Goal: Transaction & Acquisition: Purchase product/service

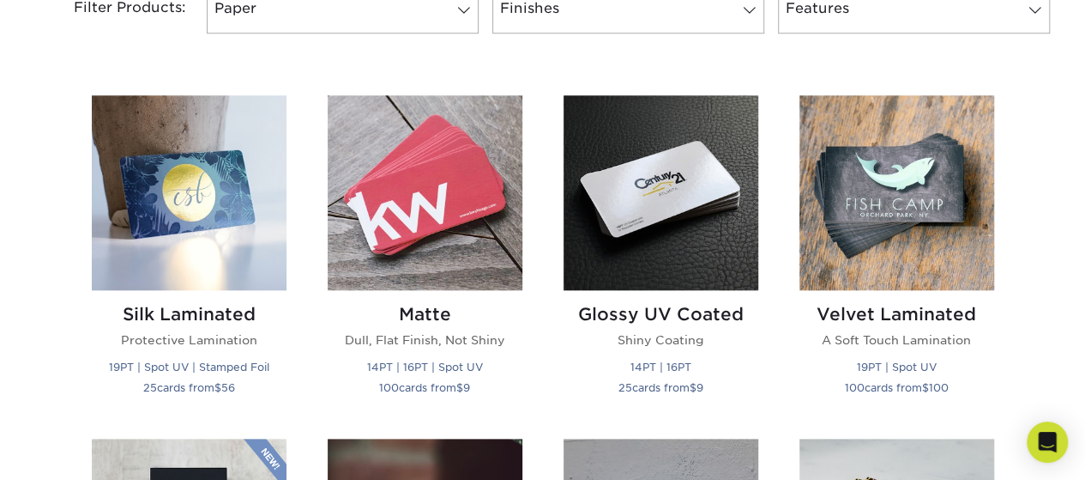
scroll to position [818, 0]
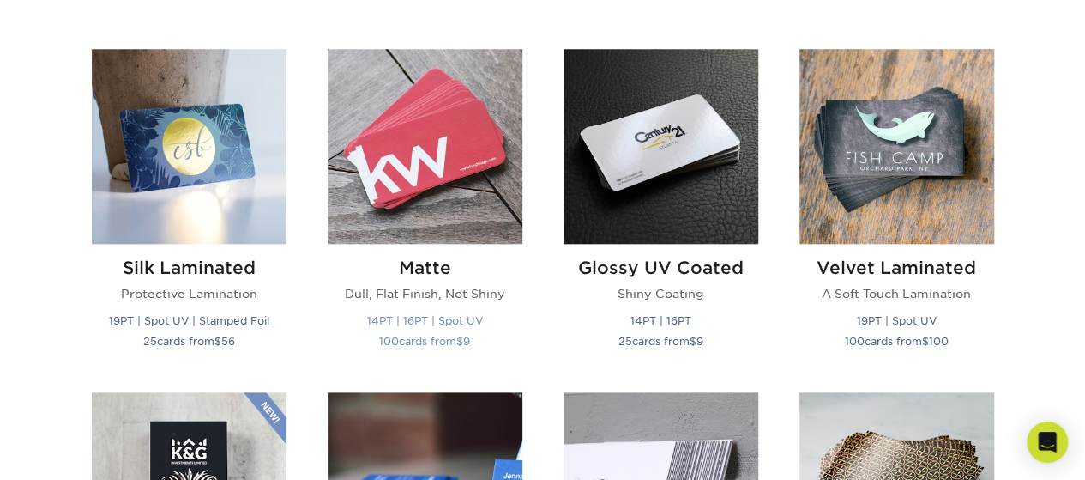
click at [427, 192] on img at bounding box center [425, 146] width 195 height 195
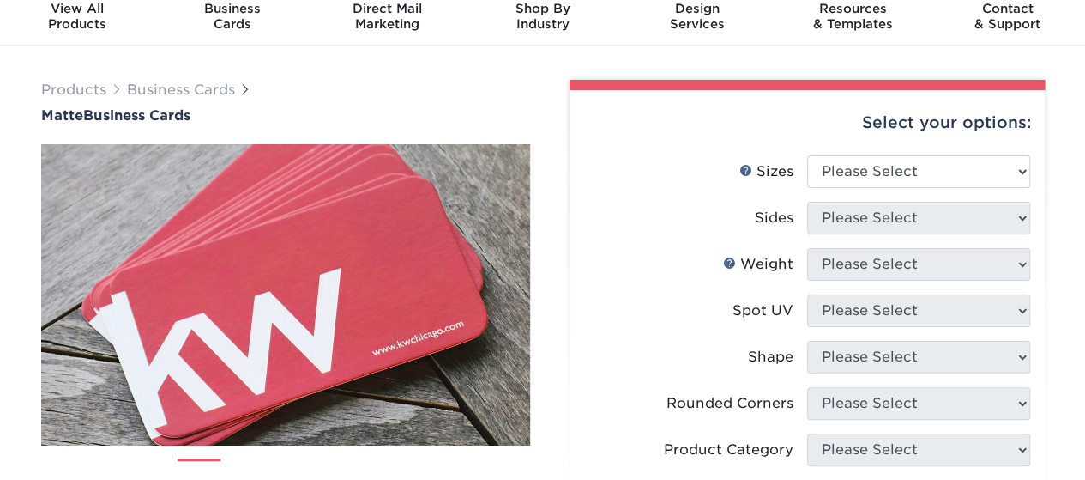
scroll to position [124, 0]
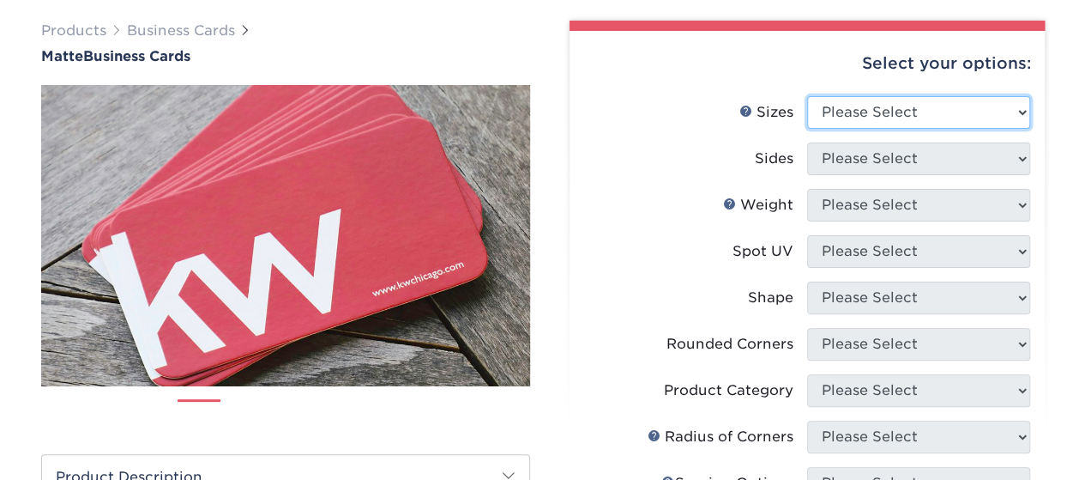
click at [942, 96] on select "Please Select 1.5" x 3.5" - Mini 1.75" x 3.5" - Mini 2" x 2" - Square 2" x 3" -…" at bounding box center [918, 112] width 223 height 33
select select "2.50x2.50"
click at [807, 96] on select "Please Select 1.5" x 3.5" - Mini 1.75" x 3.5" - Mini 2" x 2" - Square 2" x 3" -…" at bounding box center [918, 112] width 223 height 33
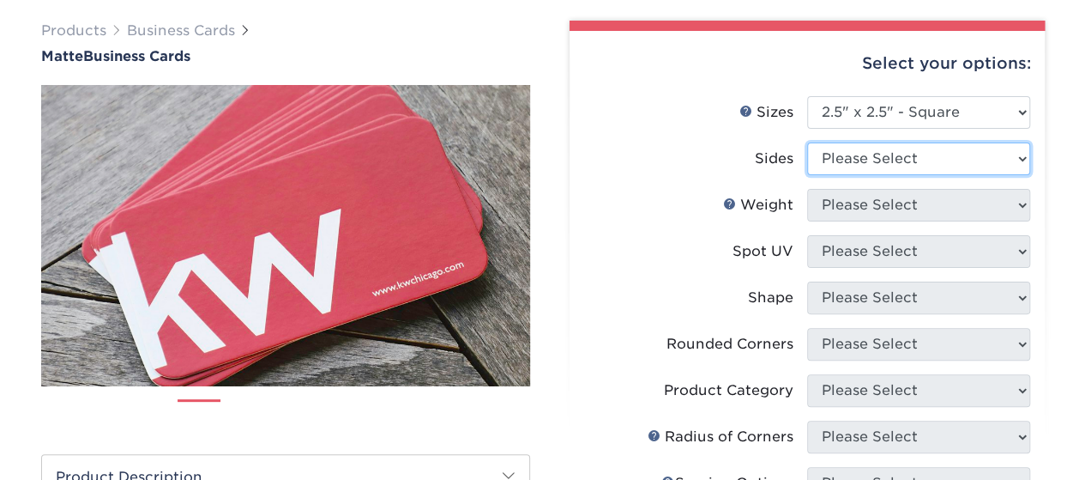
click at [869, 165] on select "Please Select Print Both Sides Print Front Only" at bounding box center [918, 158] width 223 height 33
select select "13abbda7-1d64-4f25-8bb2-c179b224825d"
click at [807, 142] on select "Please Select Print Both Sides Print Front Only" at bounding box center [918, 158] width 223 height 33
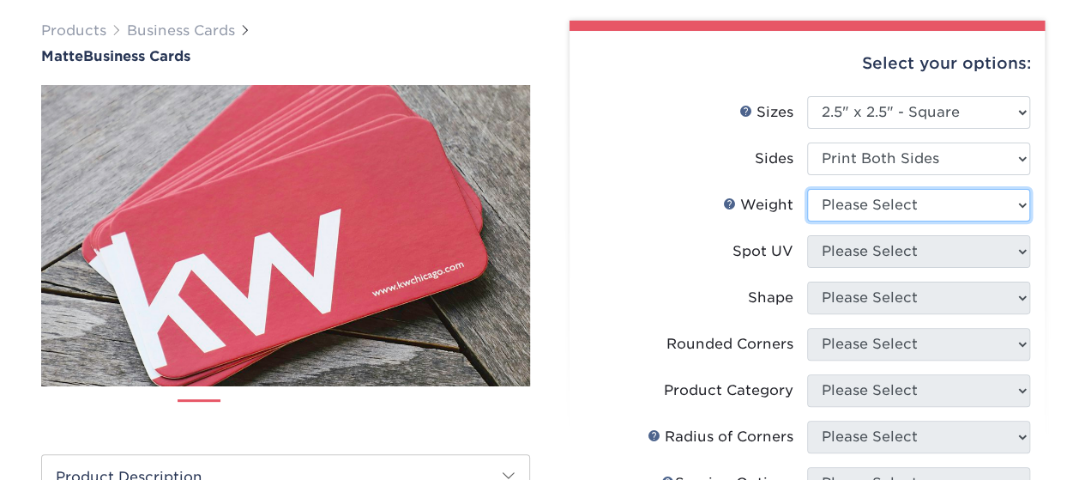
click at [878, 202] on select "Please Select 16PT 14PT" at bounding box center [918, 205] width 223 height 33
select select "16PT"
click at [807, 189] on select "Please Select 16PT 14PT" at bounding box center [918, 205] width 223 height 33
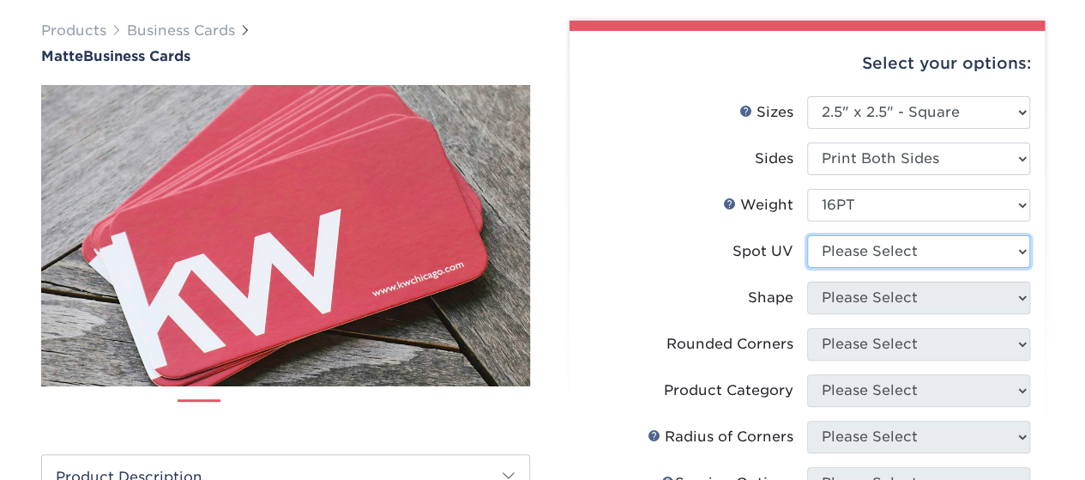
click at [877, 266] on select "Please Select No Spot UV Front and Back (Both Sides) Front Only Back Only" at bounding box center [918, 251] width 223 height 33
select select "3"
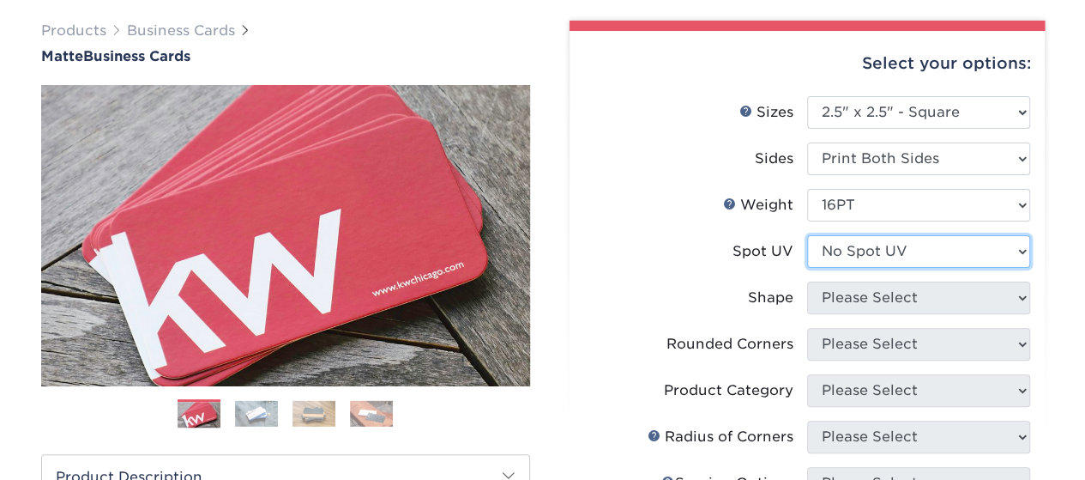
click at [807, 235] on select "Please Select No Spot UV Front and Back (Both Sides) Front Only Back Only" at bounding box center [918, 251] width 223 height 33
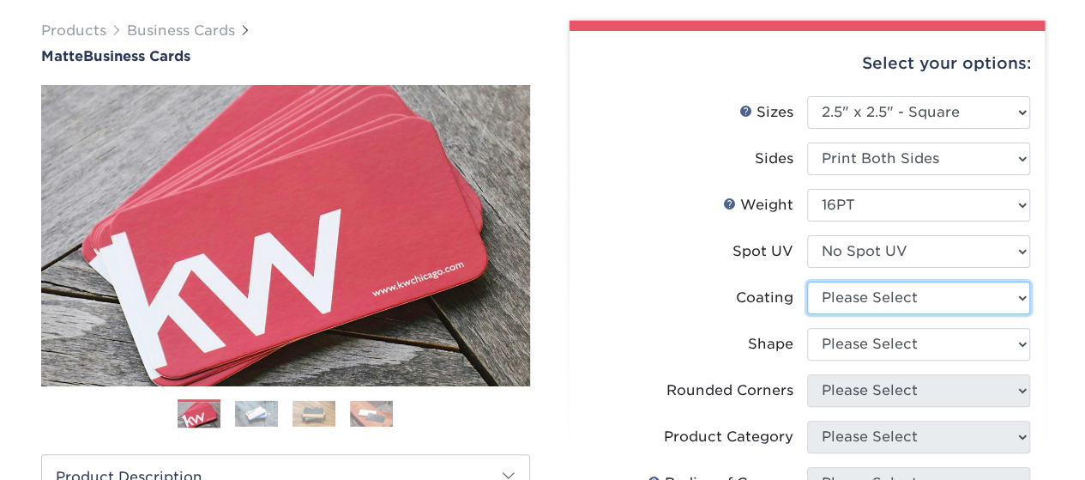
click at [896, 296] on select at bounding box center [918, 297] width 223 height 33
select select "121bb7b5-3b4d-429f-bd8d-bbf80e953313"
click at [807, 281] on select at bounding box center [918, 297] width 223 height 33
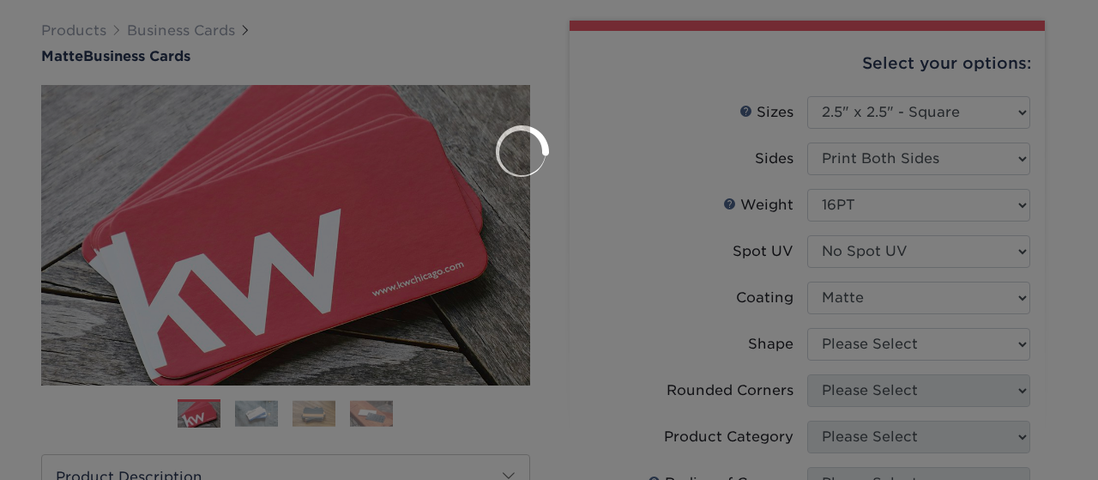
click at [897, 338] on div at bounding box center [549, 240] width 1098 height 480
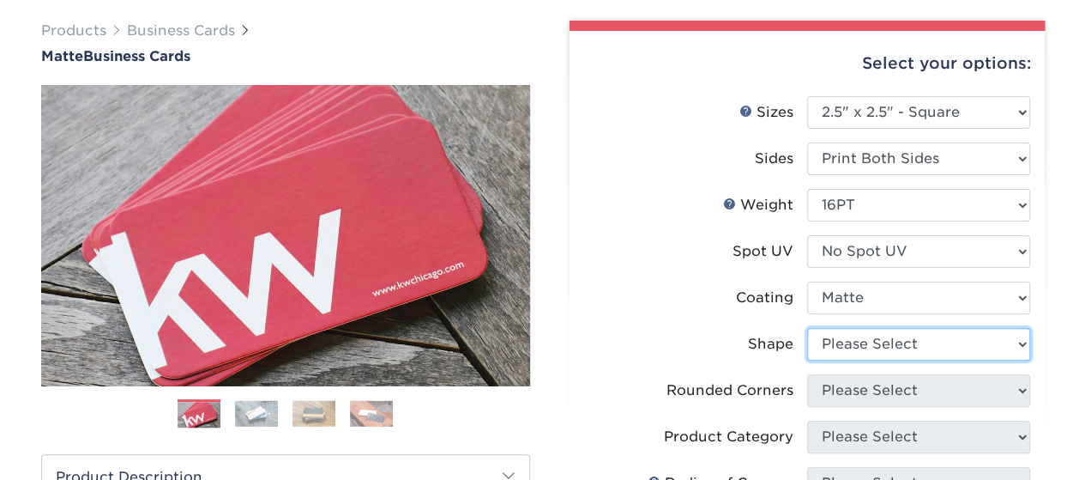
click at [896, 338] on select "Please Select Standard" at bounding box center [918, 344] width 223 height 33
select select "standard"
click at [807, 328] on select "Please Select Standard" at bounding box center [918, 344] width 223 height 33
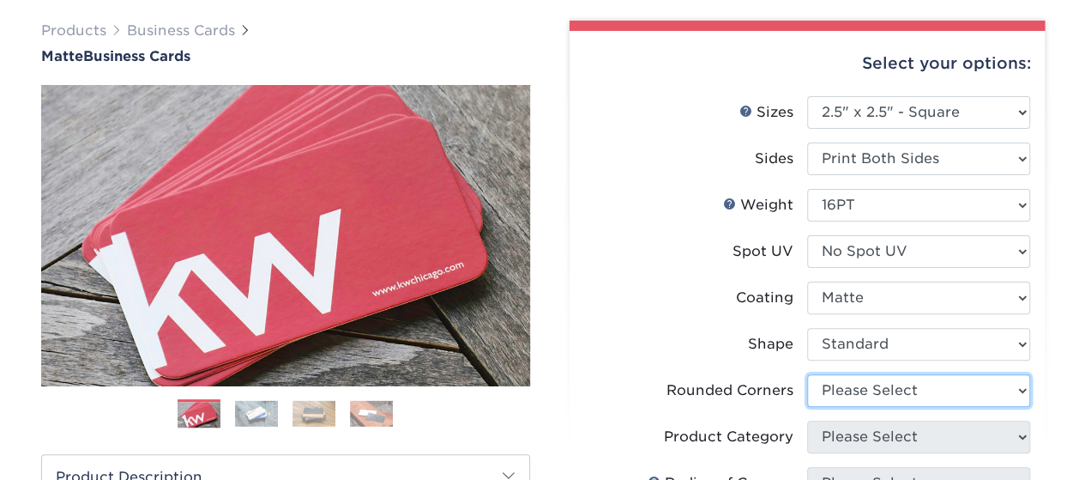
click at [900, 389] on select "Please Select Yes - Round 2 Corners Yes - Round 4 Corners No" at bounding box center [918, 390] width 223 height 33
select select "0"
click at [807, 374] on select "Please Select Yes - Round 2 Corners Yes - Round 4 Corners No" at bounding box center [918, 390] width 223 height 33
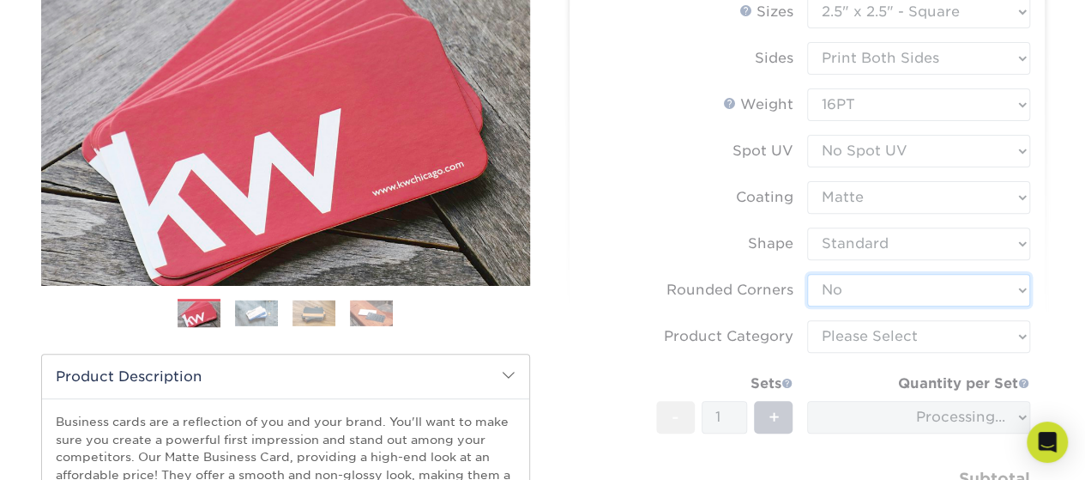
scroll to position [284, 0]
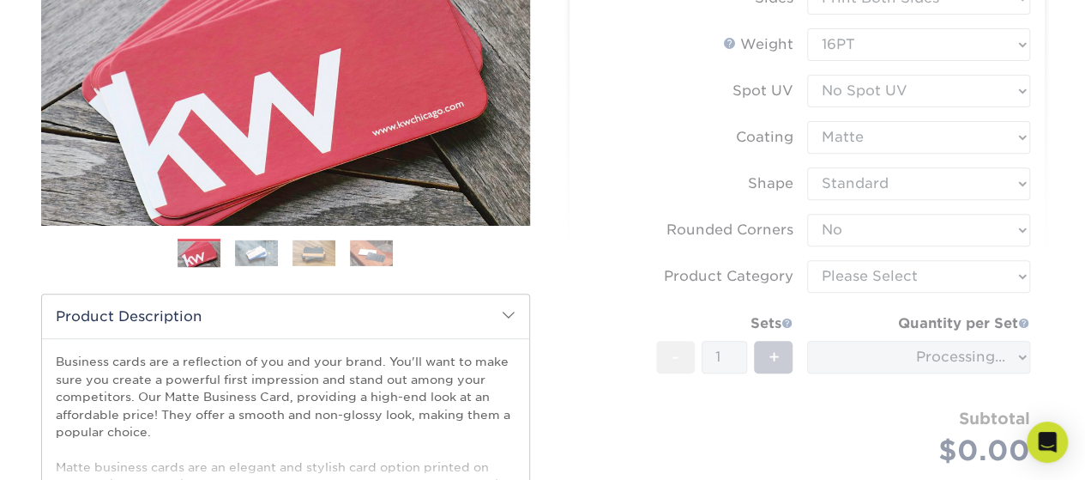
click at [920, 281] on form "Sizes Help Sizes Please Select 1.5" x 3.5" - Mini 1.75" x 3.5" - Mini 2" x 2" -…" at bounding box center [807, 221] width 448 height 570
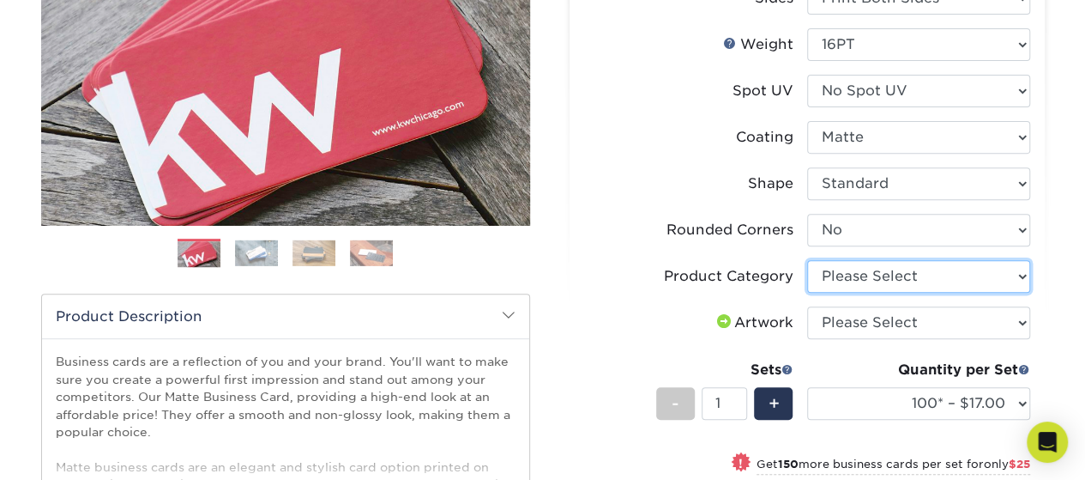
click at [930, 287] on select "Please Select Business Cards" at bounding box center [918, 276] width 223 height 33
select select "3b5148f1-0588-4f88-a218-97bcfdce65c1"
click at [807, 260] on select "Please Select Business Cards" at bounding box center [918, 276] width 223 height 33
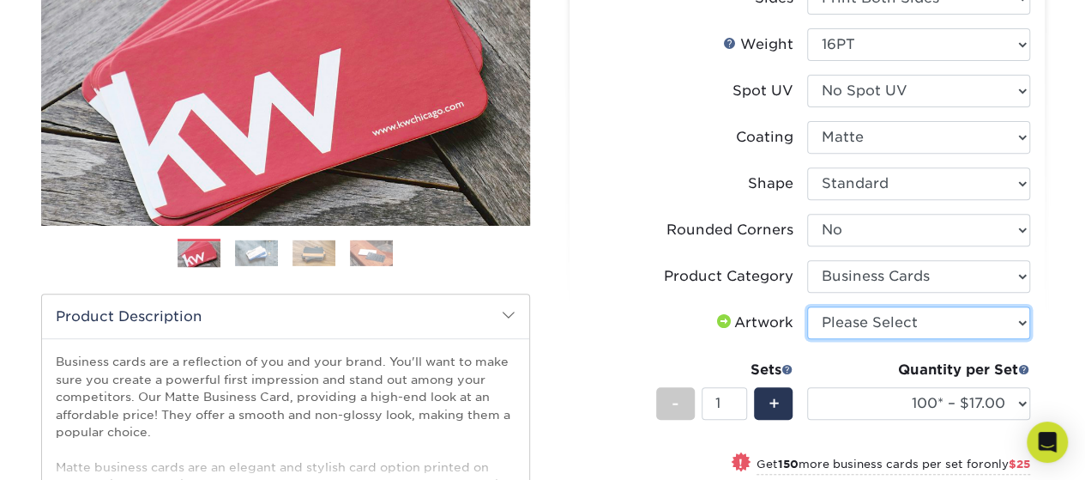
click at [898, 323] on select "Please Select I will upload files I need a design - $100" at bounding box center [918, 322] width 223 height 33
select select "upload"
click at [807, 306] on select "Please Select I will upload files I need a design - $100" at bounding box center [918, 322] width 223 height 33
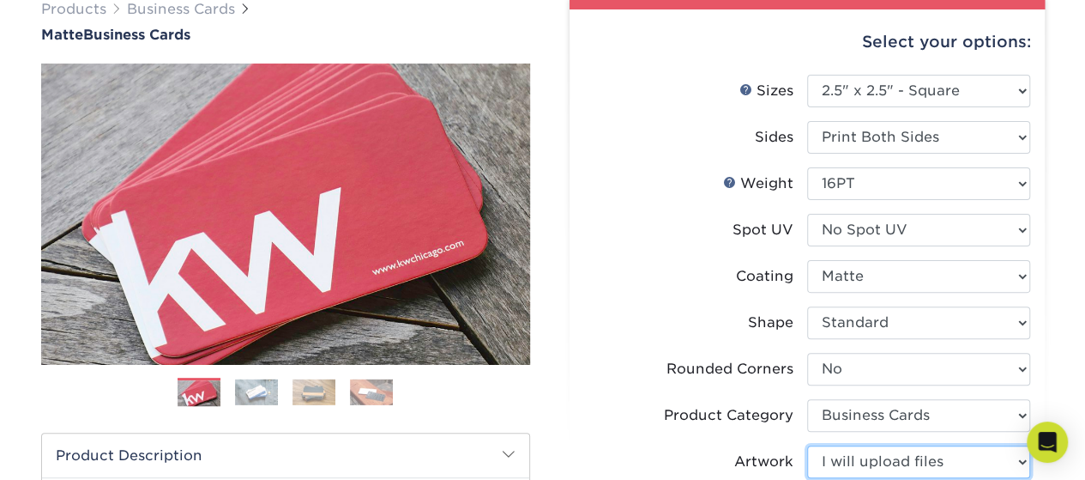
scroll to position [147, 0]
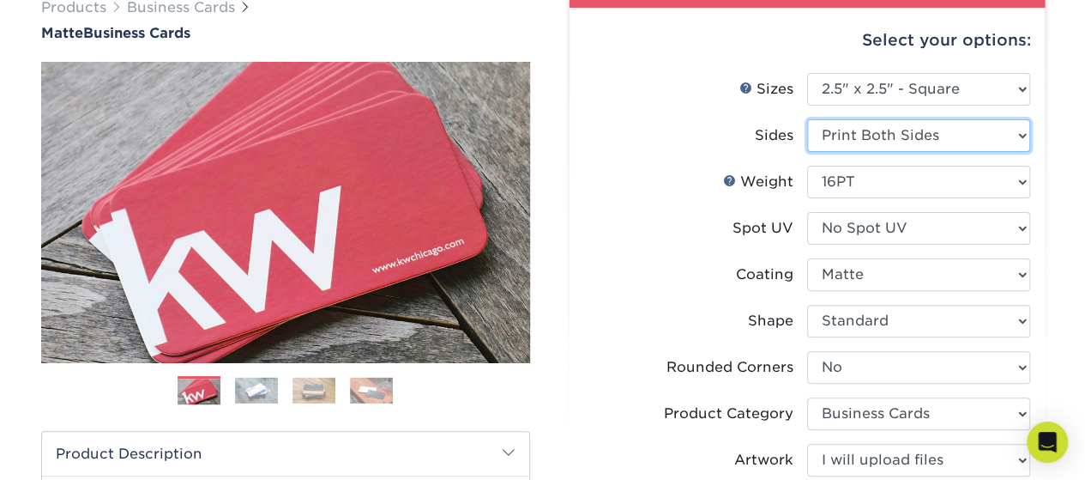
click at [980, 126] on select "Please Select Print Both Sides Print Front Only" at bounding box center [918, 135] width 223 height 33
select select "-1"
click at [807, 119] on select "Please Select Print Both Sides Print Front Only" at bounding box center [918, 135] width 223 height 33
select select "-1"
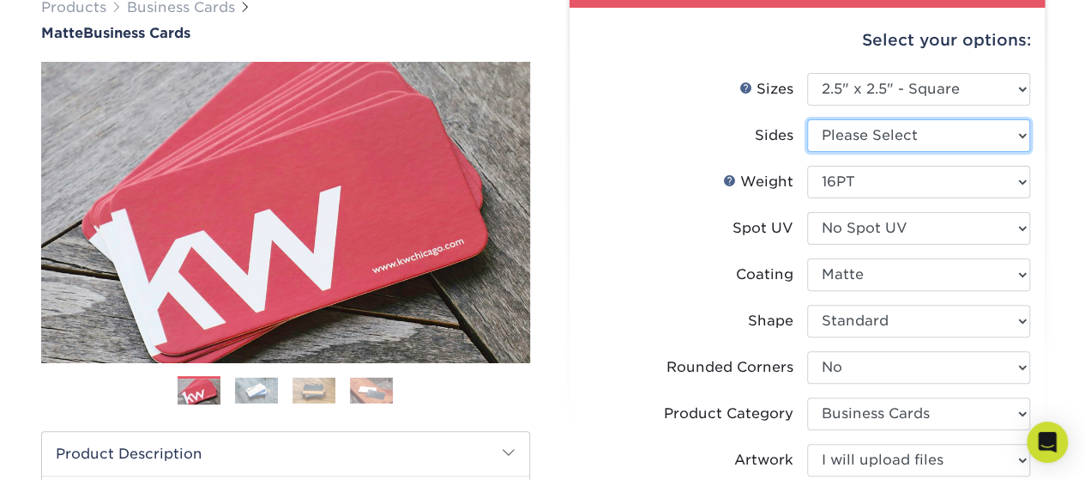
select select
select select "-1"
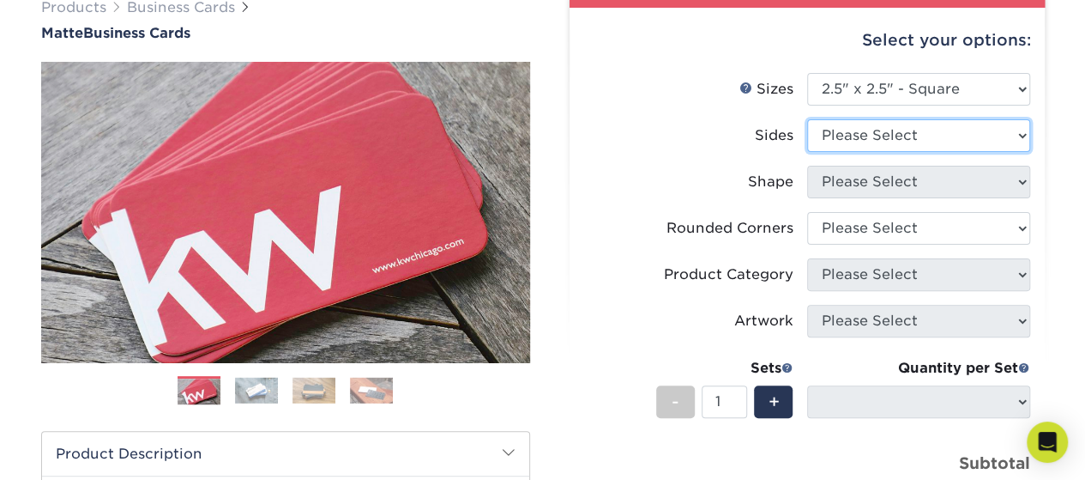
click at [964, 131] on select "Please Select Print Both Sides Print Front Only" at bounding box center [918, 135] width 223 height 33
select select "32d3c223-f82c-492b-b915-ba065a00862f"
click at [807, 119] on select "Please Select Print Both Sides Print Front Only" at bounding box center [918, 135] width 223 height 33
select select
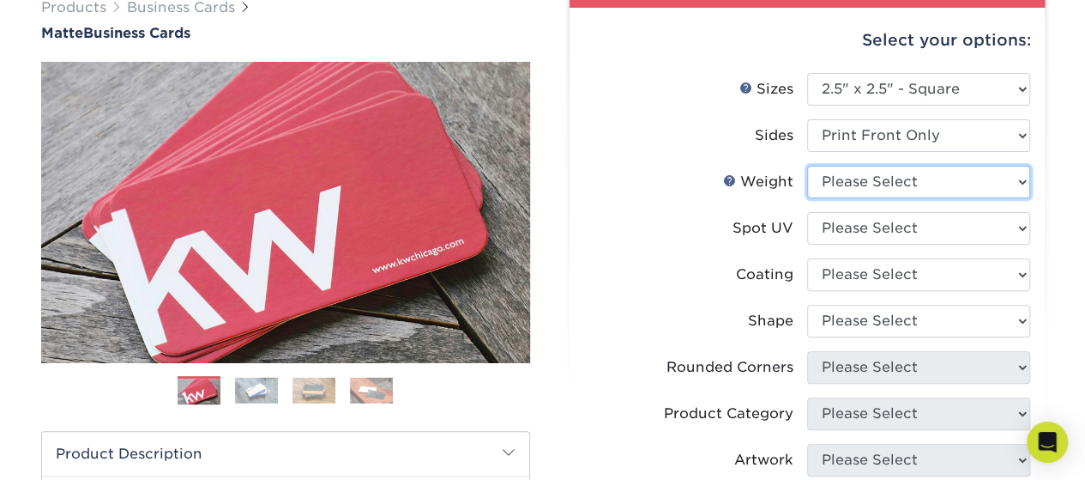
click at [963, 183] on select "Please Select 16PT 14PT" at bounding box center [918, 182] width 223 height 33
select select "14PT"
click at [807, 166] on select "Please Select 16PT 14PT" at bounding box center [918, 182] width 223 height 33
select select
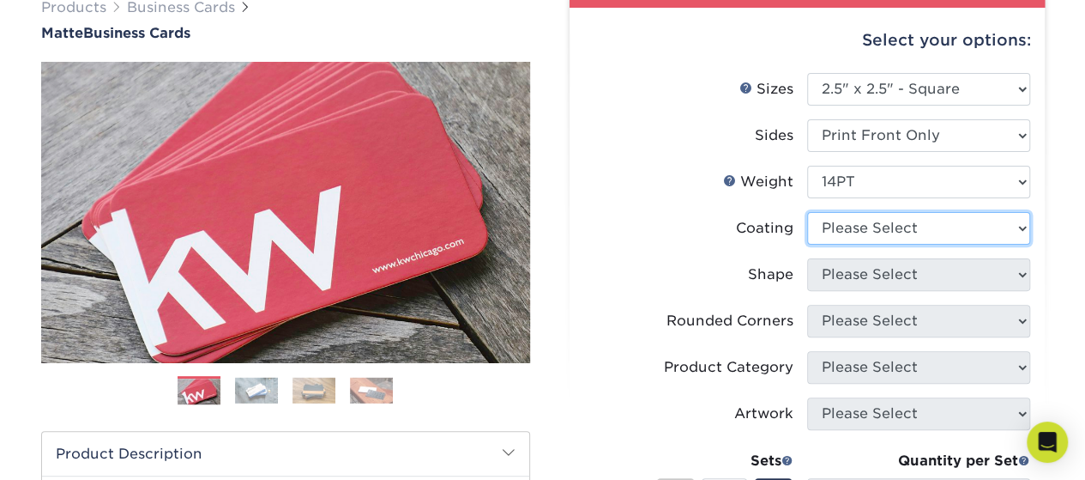
click at [945, 227] on select at bounding box center [918, 228] width 223 height 33
select select "121bb7b5-3b4d-429f-bd8d-bbf80e953313"
click at [807, 212] on select at bounding box center [918, 228] width 223 height 33
select select
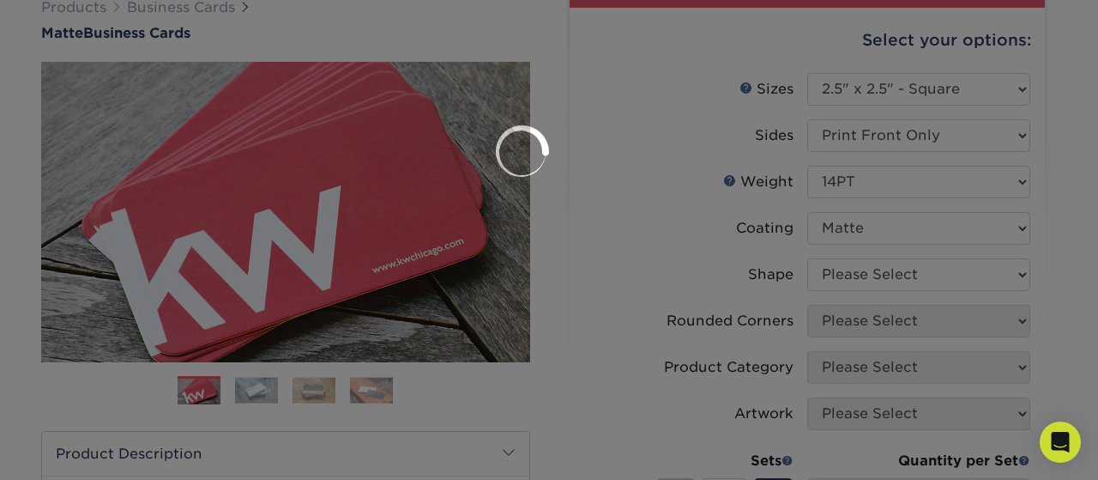
click at [946, 270] on div at bounding box center [549, 240] width 1098 height 480
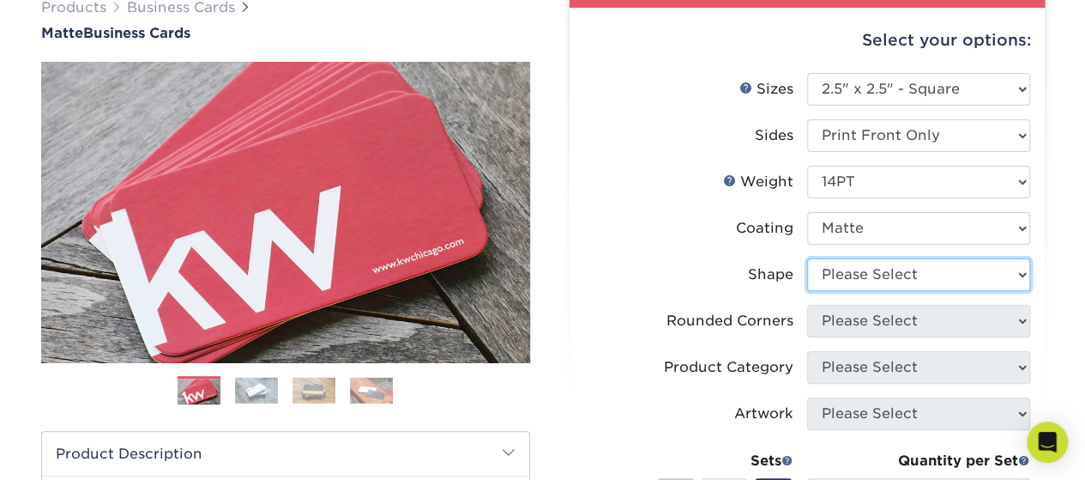
click at [946, 270] on select "Please Select Standard" at bounding box center [918, 274] width 223 height 33
select select "standard"
click at [807, 258] on select "Please Select Standard" at bounding box center [918, 274] width 223 height 33
select select
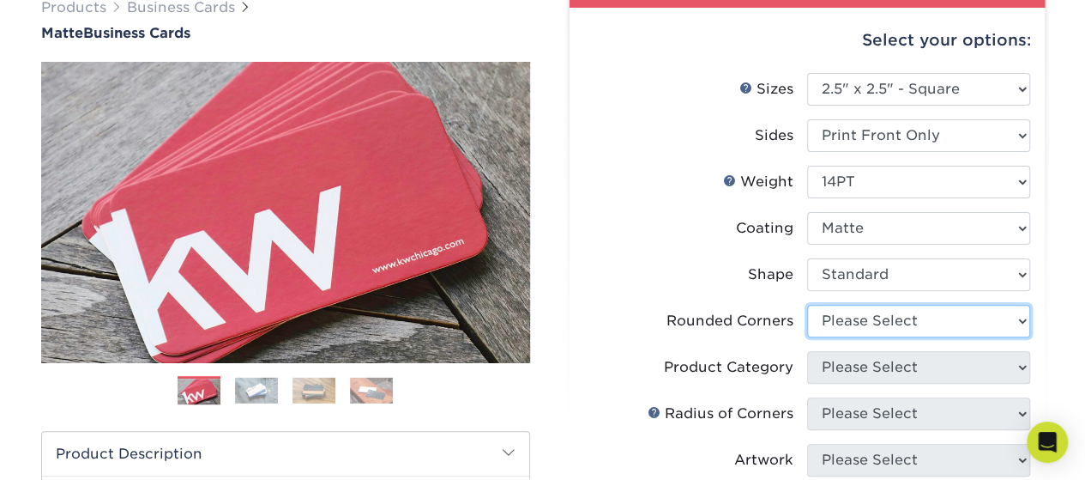
click at [938, 317] on select "Please Select Yes - Round 2 Corners Yes - Round 4 Corners No" at bounding box center [918, 321] width 223 height 33
select select "0"
click at [807, 305] on select "Please Select Yes - Round 2 Corners Yes - Round 4 Corners No" at bounding box center [918, 321] width 223 height 33
select select "-1"
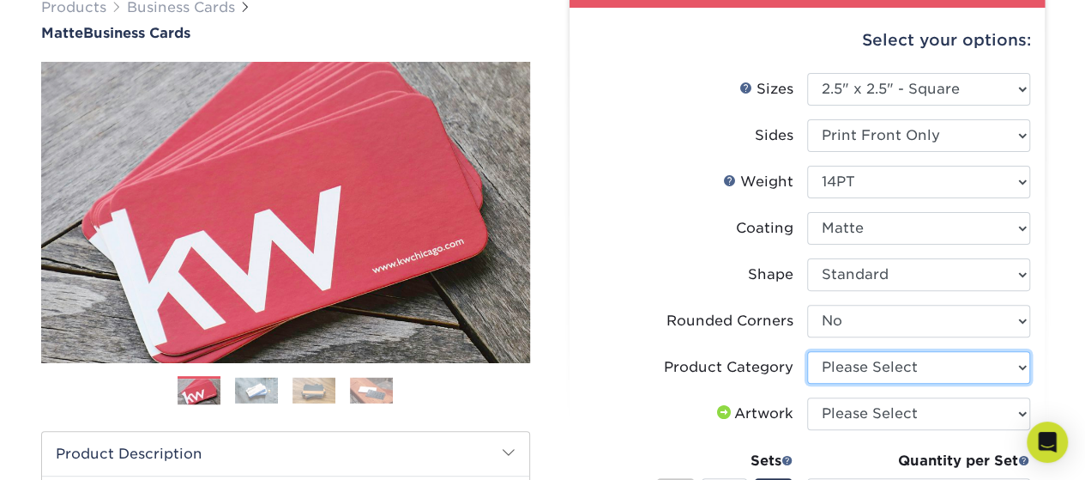
click at [913, 364] on select "Please Select Business Cards" at bounding box center [918, 367] width 223 height 33
select select "3b5148f1-0588-4f88-a218-97bcfdce65c1"
click at [807, 351] on select "Please Select Business Cards" at bounding box center [918, 367] width 223 height 33
drag, startPoint x: 1083, startPoint y: 184, endPoint x: 1097, endPoint y: 245, distance: 62.6
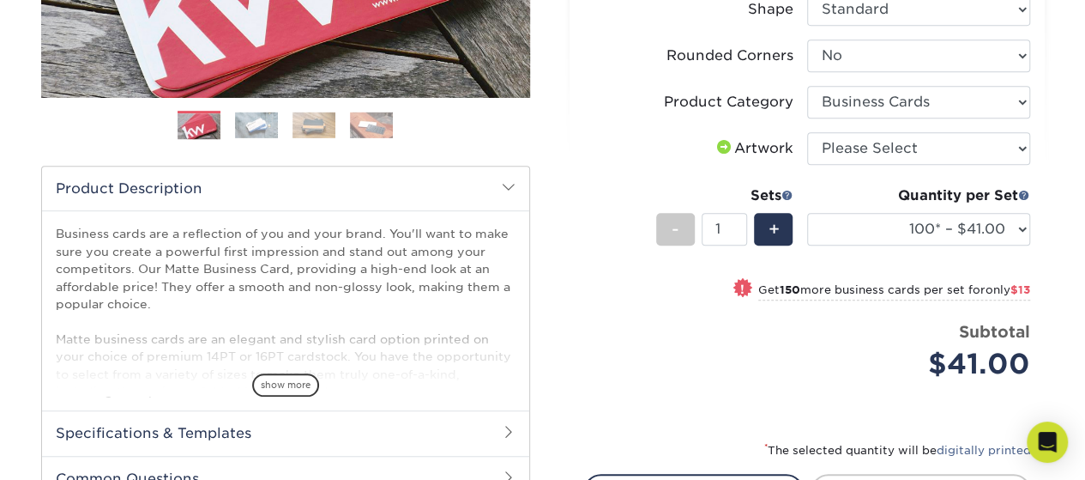
scroll to position [414, 0]
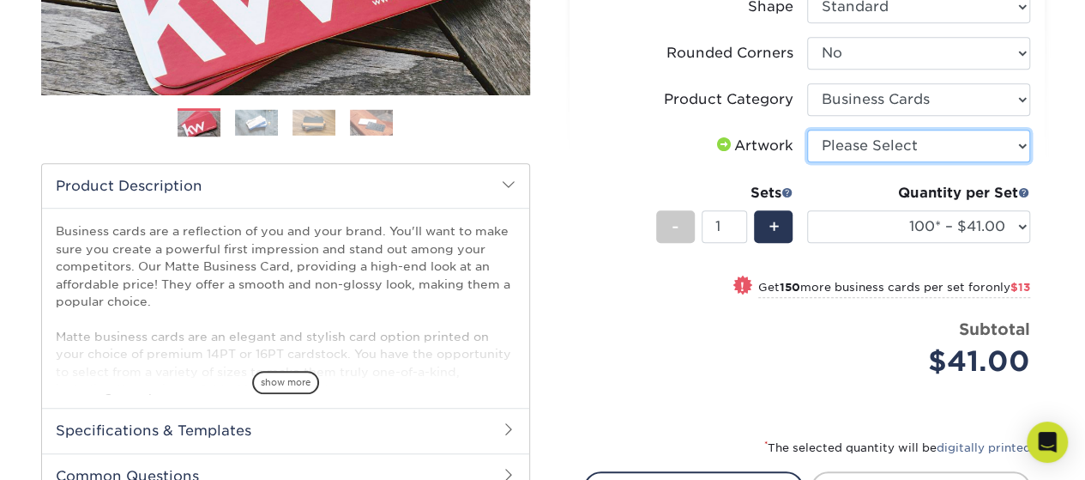
click at [959, 130] on select "Please Select I will upload files I need a design - $100" at bounding box center [918, 146] width 223 height 33
select select "upload"
click at [807, 130] on select "Please Select I will upload files I need a design - $100" at bounding box center [918, 146] width 223 height 33
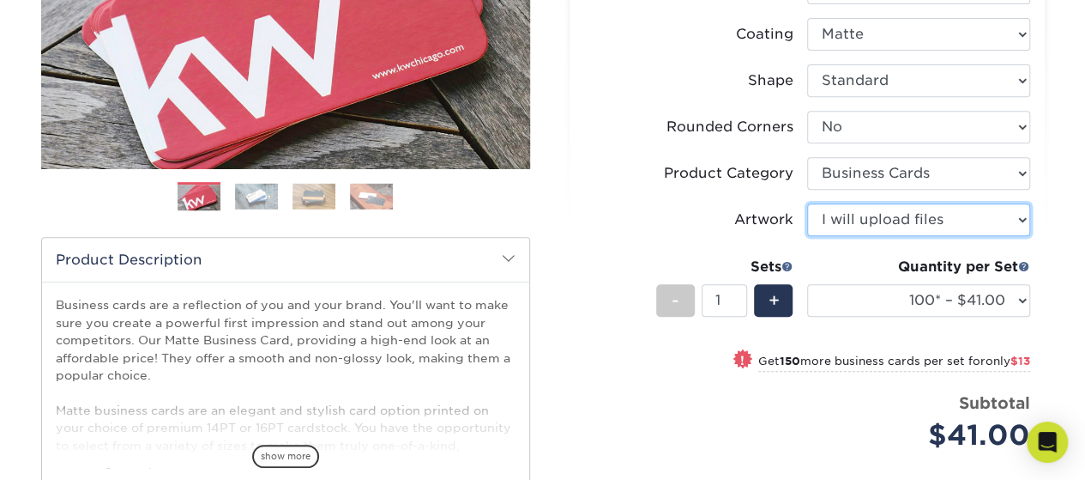
scroll to position [351, 0]
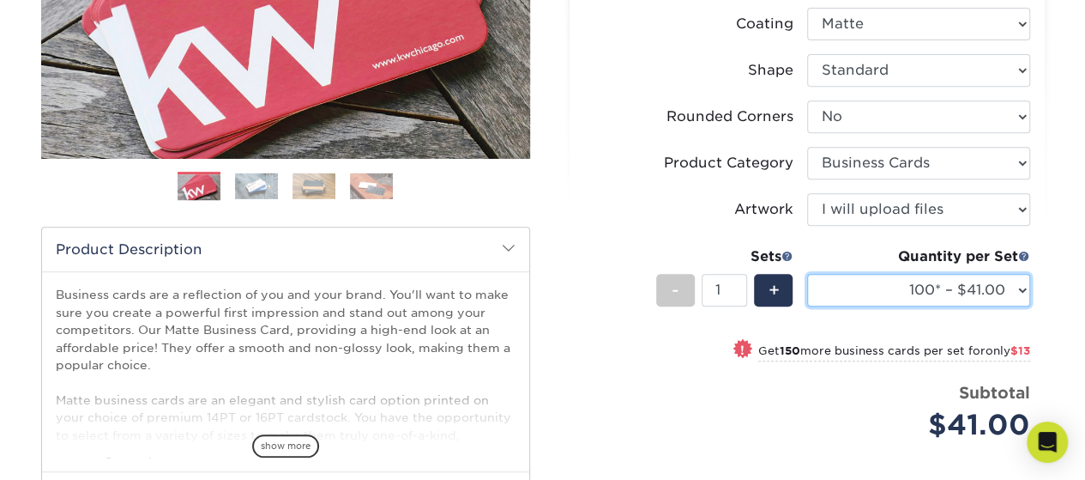
click at [957, 296] on select "100* – $41.00 250* – $54.00 500 – $65.00 1000 – $80.00 2500 – $156.00 5000 – $2…" at bounding box center [918, 290] width 223 height 33
click at [807, 274] on select "100* – $41.00 250* – $54.00 500 – $65.00 1000 – $80.00 2500 – $156.00 5000 – $2…" at bounding box center [918, 290] width 223 height 33
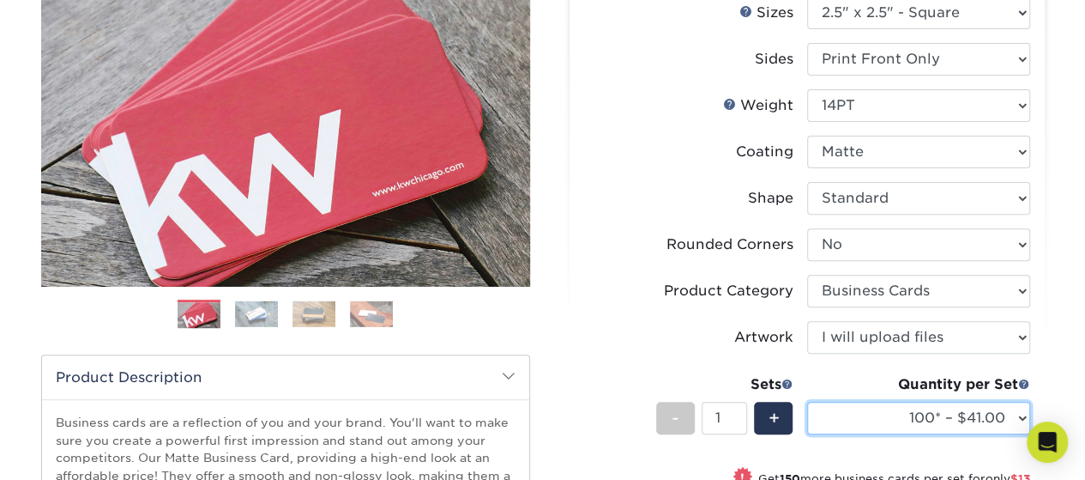
scroll to position [218, 0]
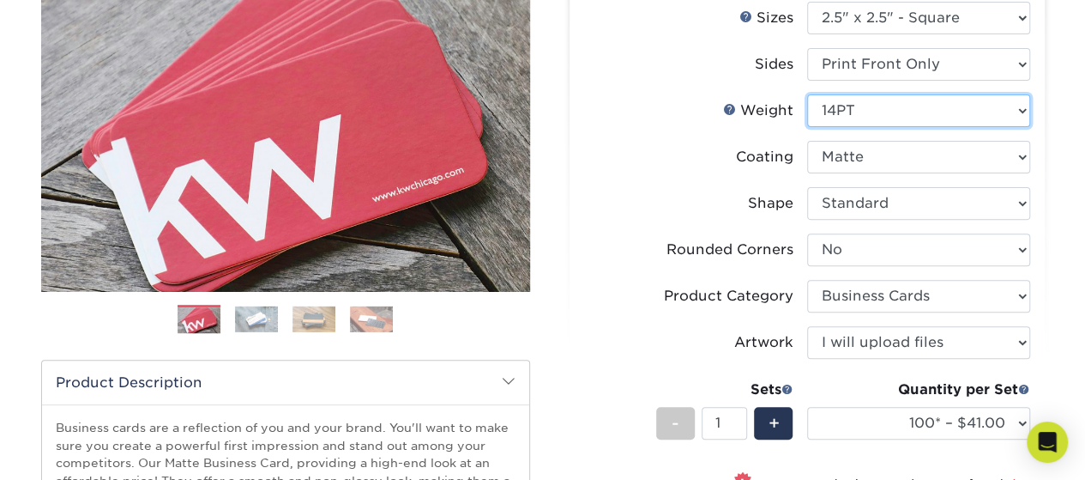
click at [963, 106] on select "Please Select 16PT 14PT" at bounding box center [918, 110] width 223 height 33
select select "16PT"
click at [807, 94] on select "Please Select 16PT 14PT" at bounding box center [918, 110] width 223 height 33
select select "-1"
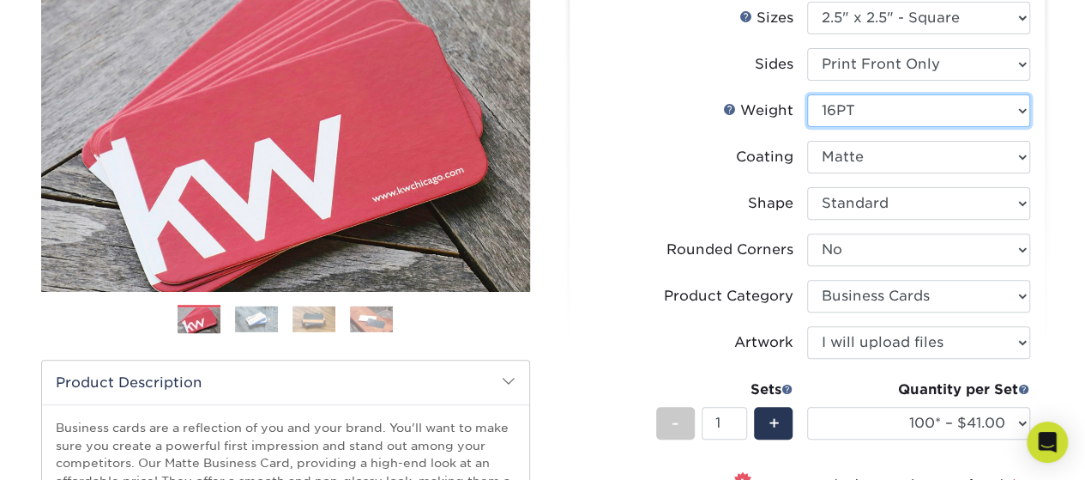
select select
select select "-1"
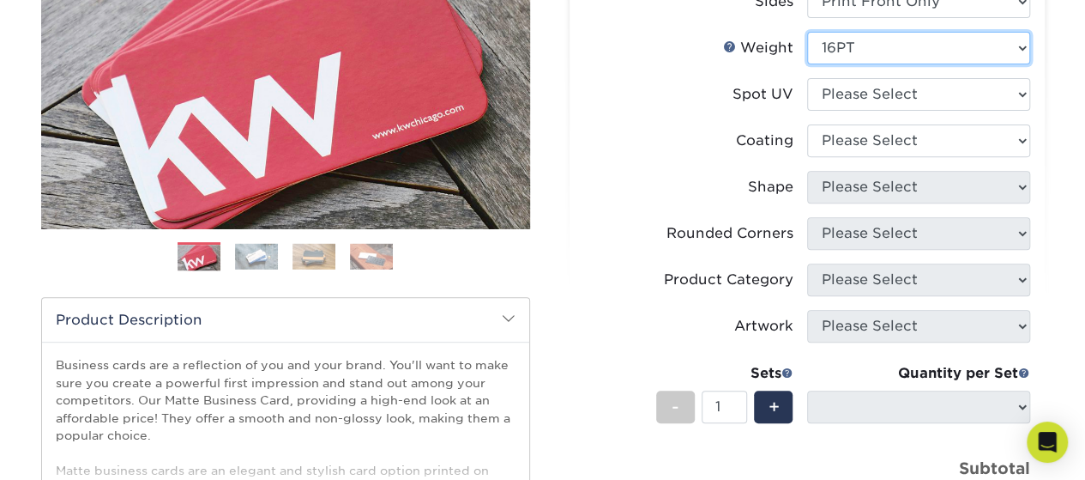
scroll to position [278, 0]
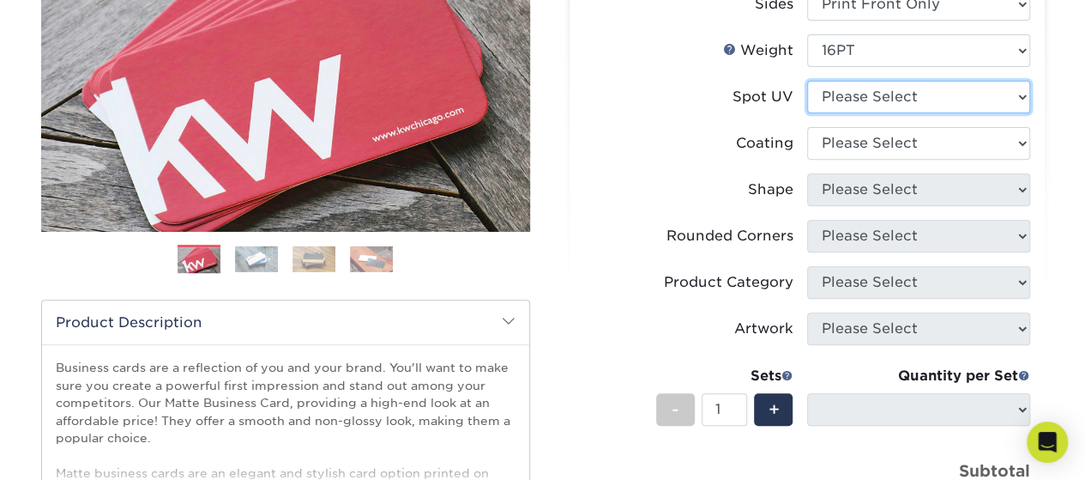
click at [943, 84] on select "Please Select No Spot UV Front Only" at bounding box center [918, 97] width 223 height 33
select select "1"
click at [807, 81] on select "Please Select No Spot UV Front Only" at bounding box center [918, 97] width 223 height 33
select select "-1"
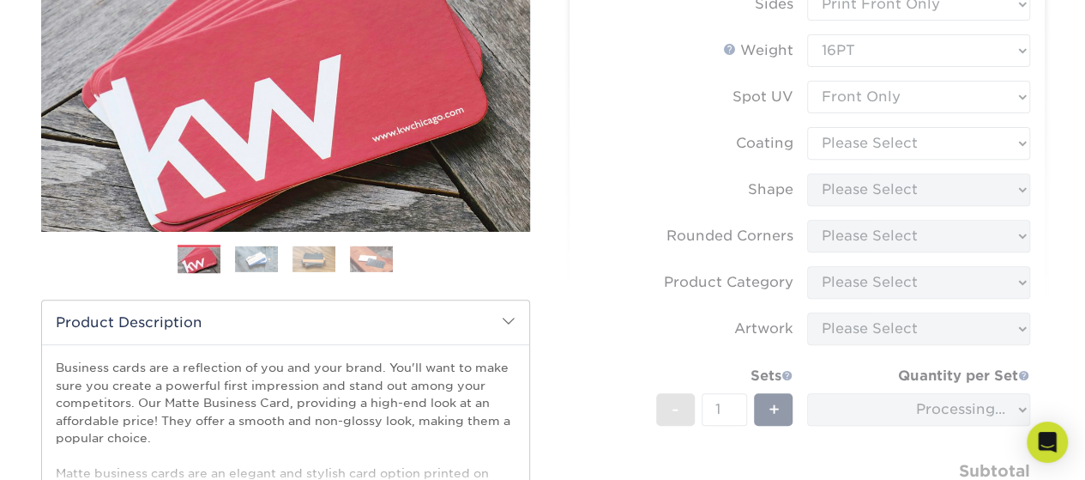
click at [932, 133] on form "Sizes Help Sizes Please Select 1.5" x 3.5" - Mini 1.75" x 3.5" - Mini 2" x 2" -…" at bounding box center [807, 250] width 448 height 617
click at [932, 131] on form "Sizes Help Sizes Please Select 1.5" x 3.5" - Mini 1.75" x 3.5" - Mini 2" x 2" -…" at bounding box center [807, 250] width 448 height 617
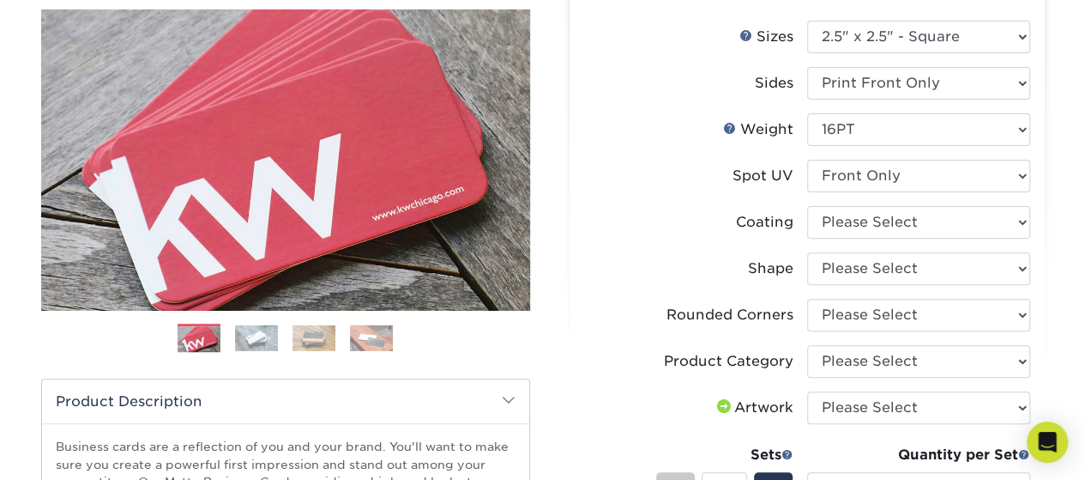
scroll to position [36, 0]
